Goal: Task Accomplishment & Management: Complete application form

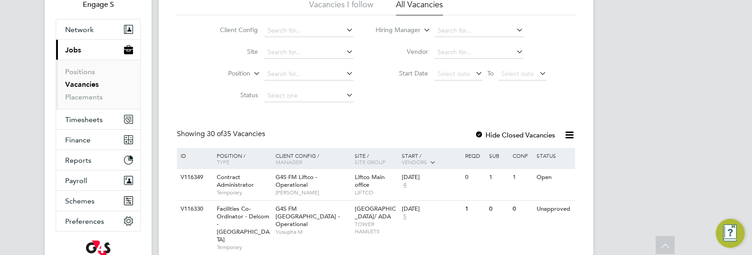
scroll to position [97, 0]
click at [91, 97] on link "Placements" at bounding box center [84, 97] width 38 height 9
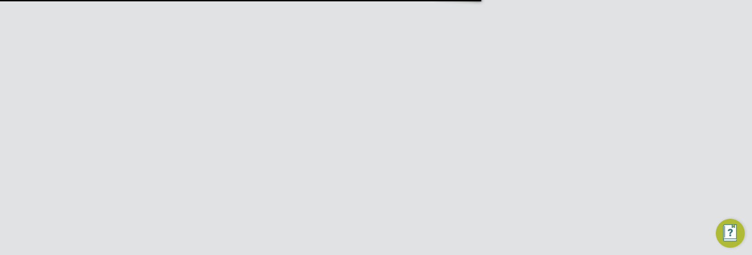
type input "[EMAIL_ADDRESS][DOMAIN_NAME]"
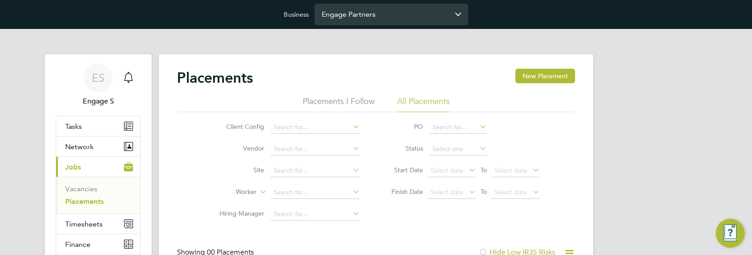
click at [388, 19] on input "Engage Partners" at bounding box center [391, 14] width 154 height 21
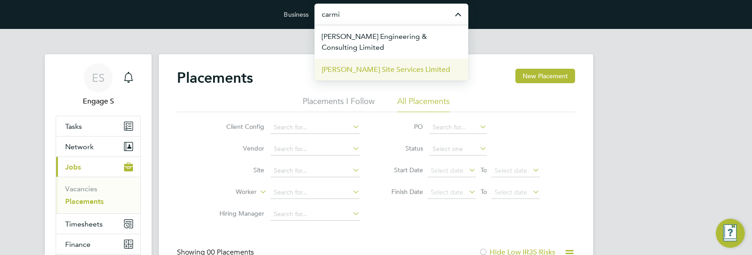
click at [385, 76] on li "[PERSON_NAME] Site Services Limited" at bounding box center [391, 69] width 154 height 22
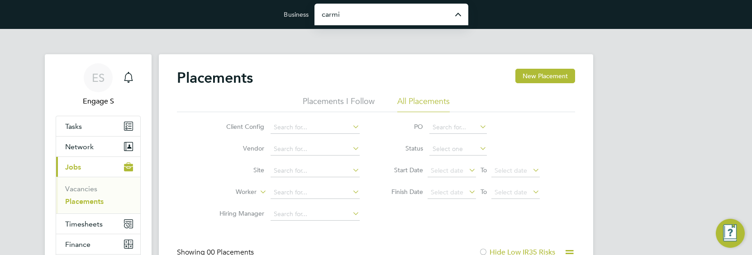
type input "[PERSON_NAME] Site Services Limited"
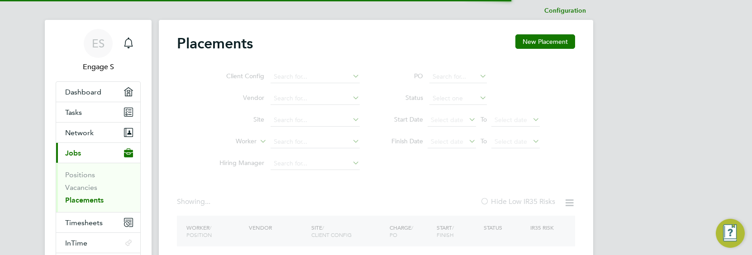
scroll to position [38, 0]
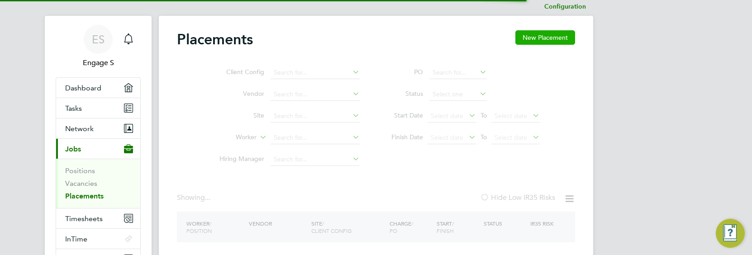
click at [536, 38] on button "New Placement" at bounding box center [545, 37] width 60 height 14
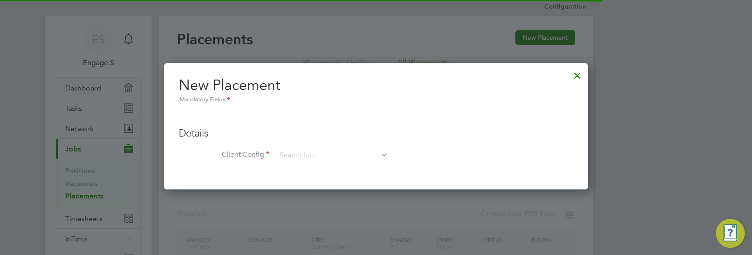
scroll to position [126, 424]
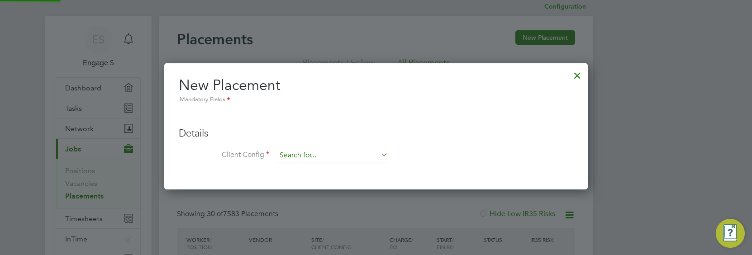
click at [315, 155] on input at bounding box center [332, 156] width 112 height 14
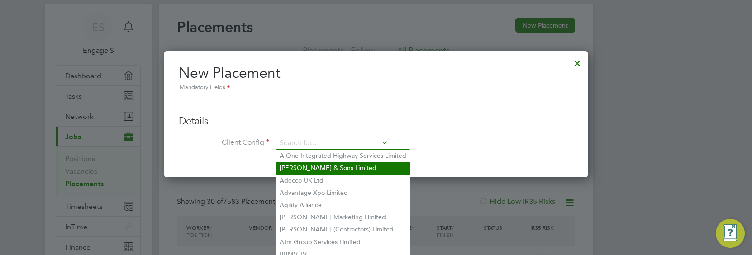
click at [318, 169] on li "A.J. Morrisroe & Sons Limited" at bounding box center [343, 168] width 134 height 12
type input "A.J. Morrisroe & Sons Limited"
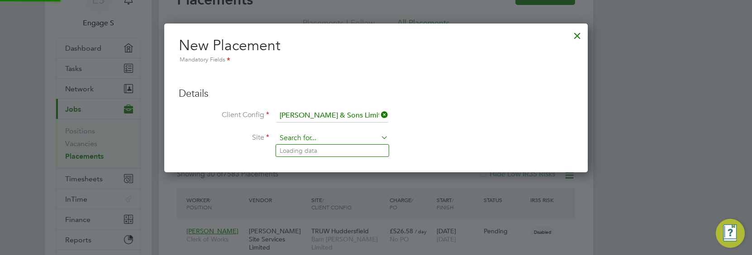
click at [327, 136] on input at bounding box center [332, 139] width 112 height 14
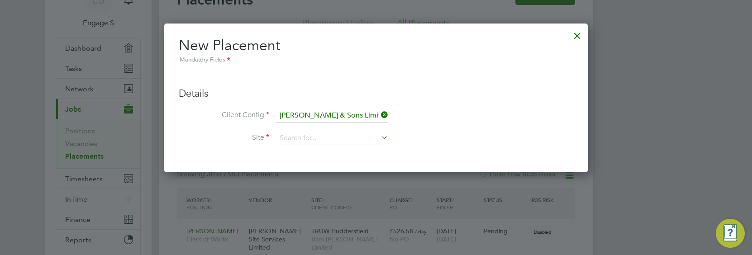
click at [327, 175] on li "Barking Riverside - RC works" at bounding box center [337, 175] width 123 height 12
type input "Barking Riverside - RC works"
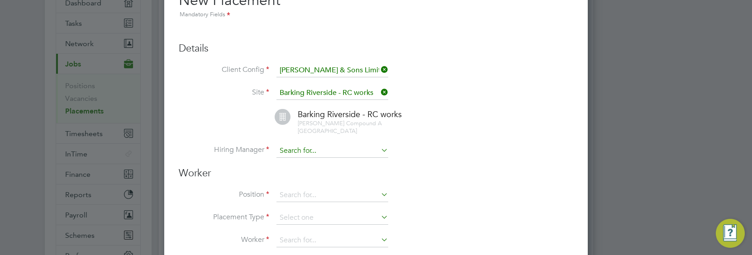
click at [333, 144] on input at bounding box center [332, 151] width 112 height 14
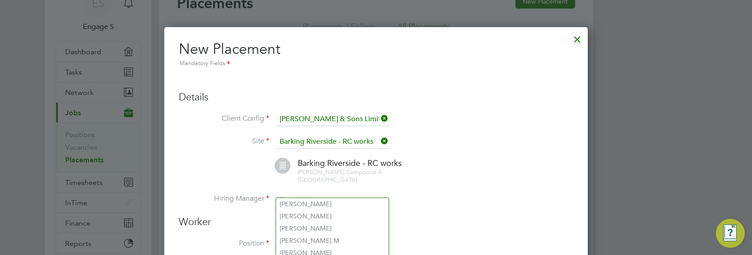
click at [576, 34] on div at bounding box center [577, 37] width 16 height 16
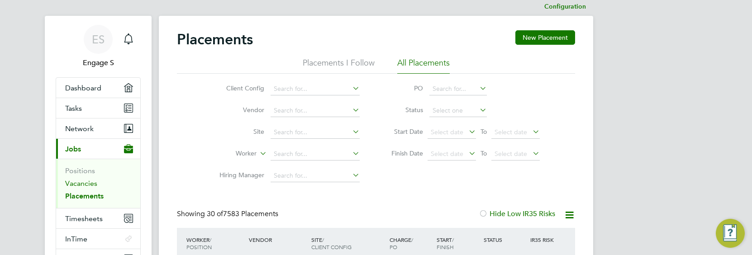
click at [82, 180] on link "Vacancies" at bounding box center [81, 183] width 32 height 9
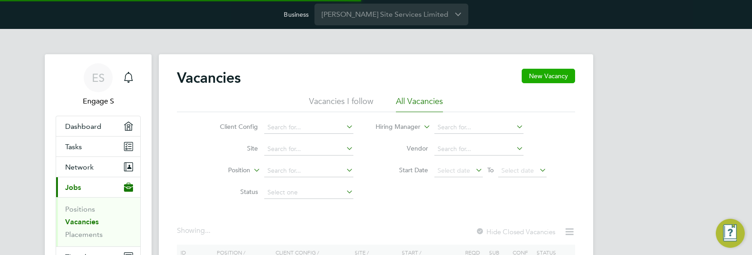
click at [540, 75] on button "New Vacancy" at bounding box center [547, 76] width 53 height 14
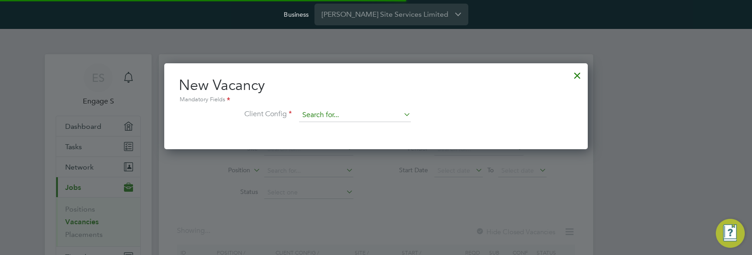
click at [364, 118] on input at bounding box center [355, 116] width 112 height 14
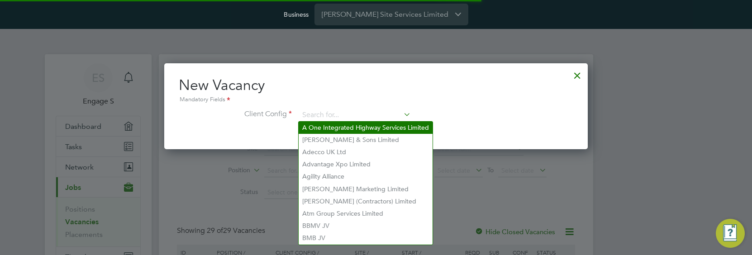
click at [362, 128] on li "A One Integrated Highway Services Limited" at bounding box center [365, 128] width 134 height 12
type input "A One Integrated Highway Services Limited"
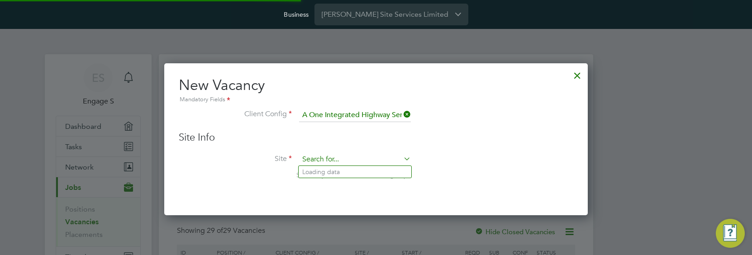
click at [356, 159] on input at bounding box center [355, 160] width 112 height 14
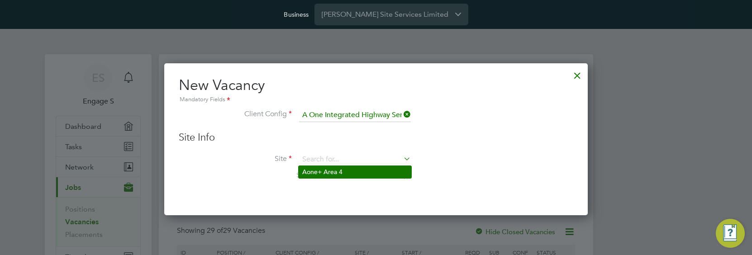
click at [355, 173] on li "Aone+ Area 4" at bounding box center [354, 172] width 113 height 12
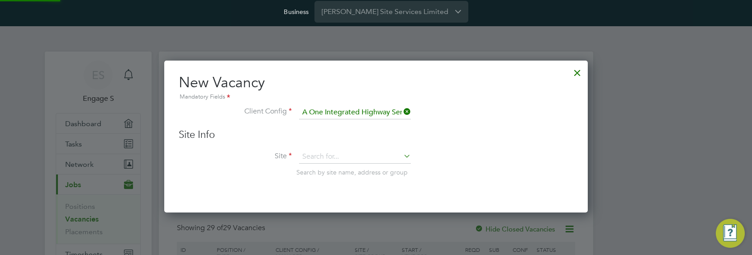
type input "Aone+ Area 4"
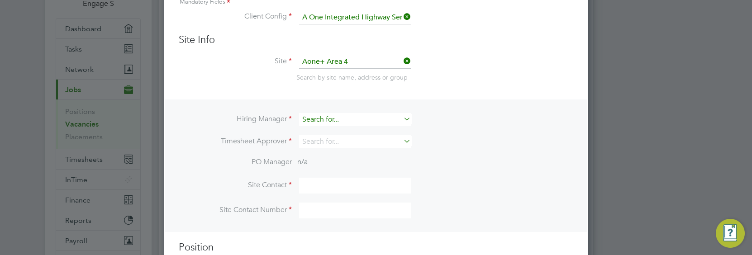
click at [360, 116] on input at bounding box center [355, 119] width 112 height 13
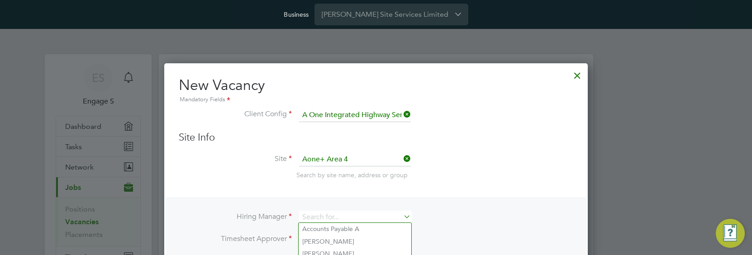
click at [577, 78] on div at bounding box center [577, 73] width 16 height 16
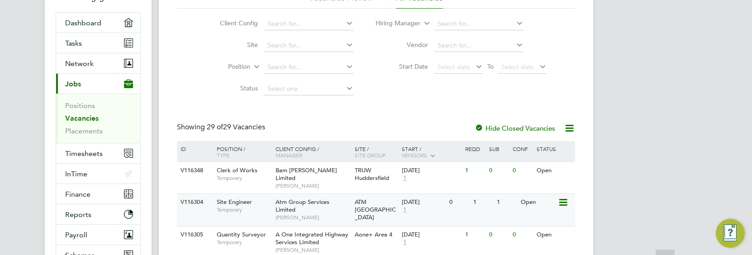
scroll to position [124, 0]
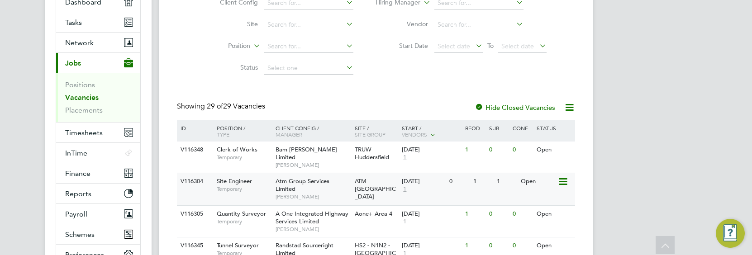
click at [361, 179] on div "ATM Aylesbury" at bounding box center [375, 189] width 47 height 32
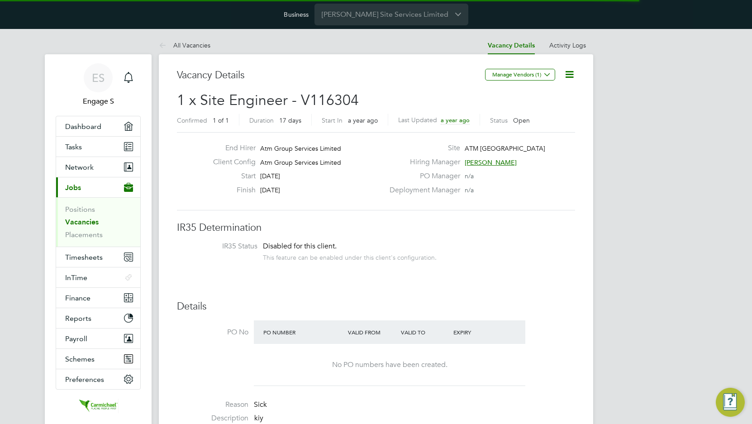
scroll to position [34, 78]
